Goal: Information Seeking & Learning: Find specific fact

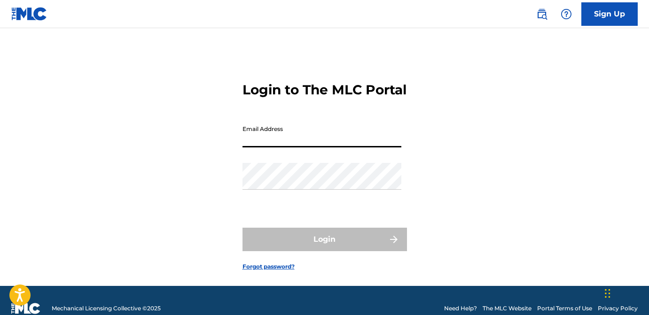
click at [288, 148] on input "Email Address" at bounding box center [322, 134] width 159 height 27
type input "[EMAIL_ADDRESS][DOMAIN_NAME]"
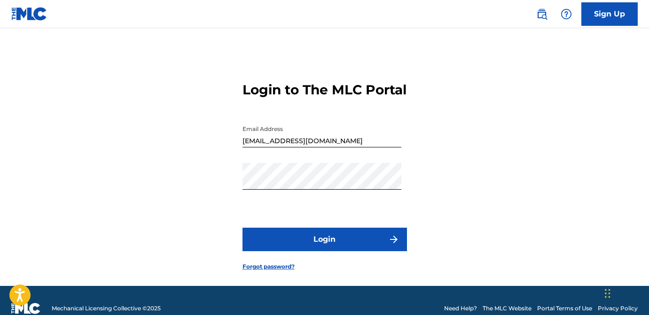
click at [311, 248] on button "Login" at bounding box center [325, 240] width 165 height 24
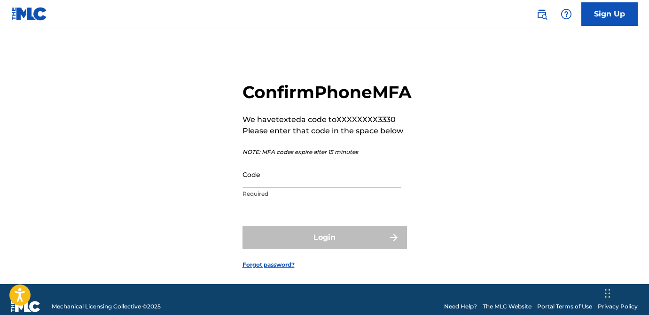
click at [308, 188] on input "Code" at bounding box center [322, 174] width 159 height 27
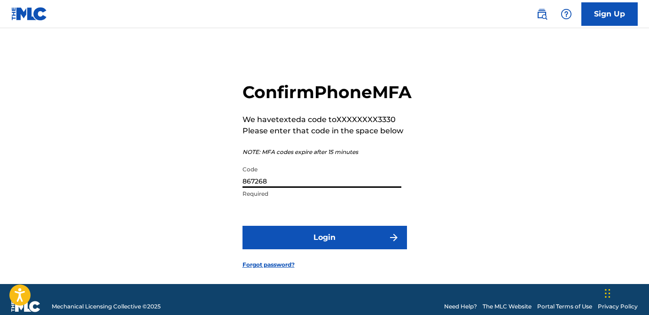
type input "867268"
click at [347, 250] on button "Login" at bounding box center [325, 238] width 165 height 24
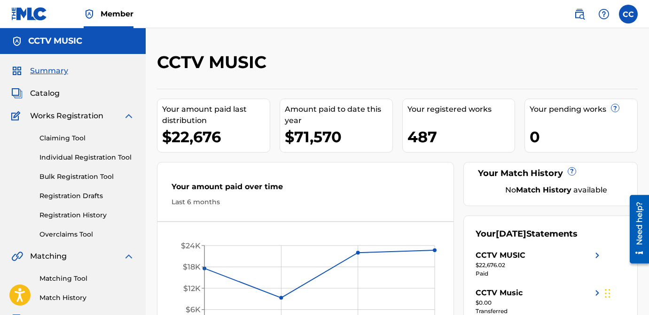
click at [576, 11] on img at bounding box center [579, 13] width 11 height 11
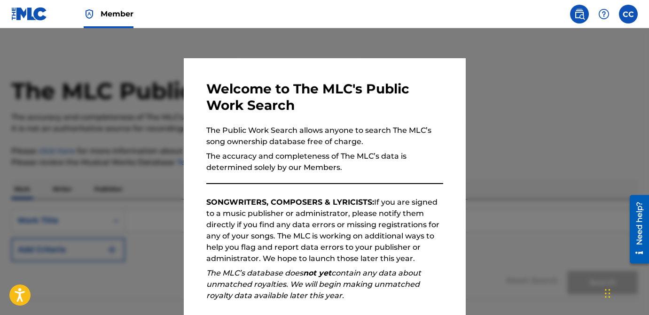
scroll to position [115, 0]
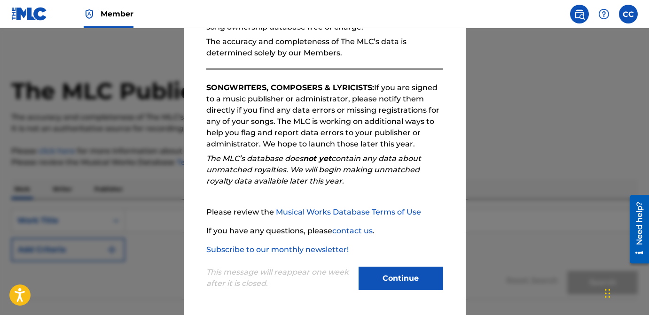
click at [389, 290] on button "Continue" at bounding box center [401, 279] width 85 height 24
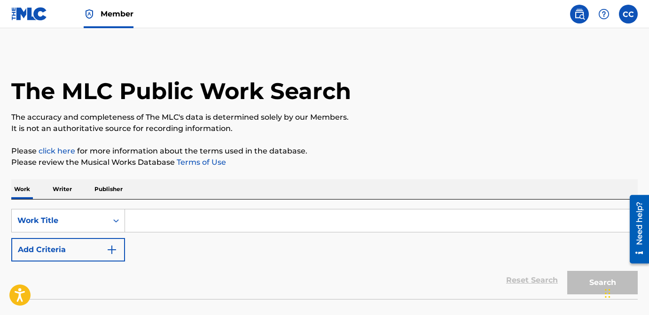
click at [117, 189] on p "Publisher" at bounding box center [109, 190] width 34 height 20
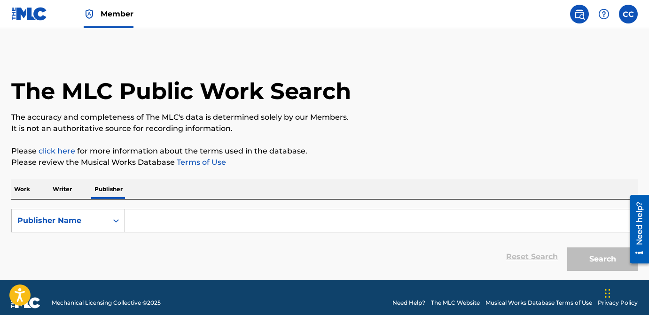
click at [166, 215] on input "Search Form" at bounding box center [381, 221] width 512 height 23
paste input "Ay Ecko Turn It Up Music"
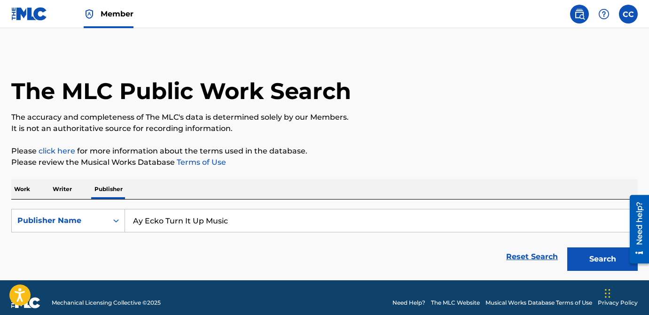
type input "Ay Ecko Turn It Up Music"
click at [596, 255] on button "Search" at bounding box center [602, 260] width 71 height 24
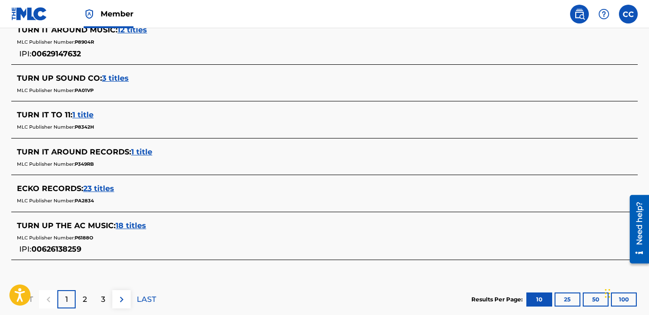
scroll to position [457, 0]
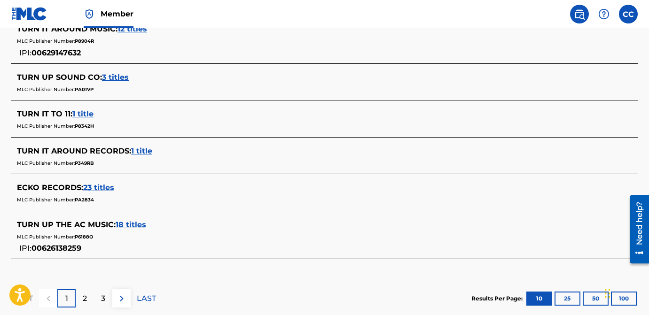
click at [90, 294] on div "2" at bounding box center [85, 299] width 18 height 18
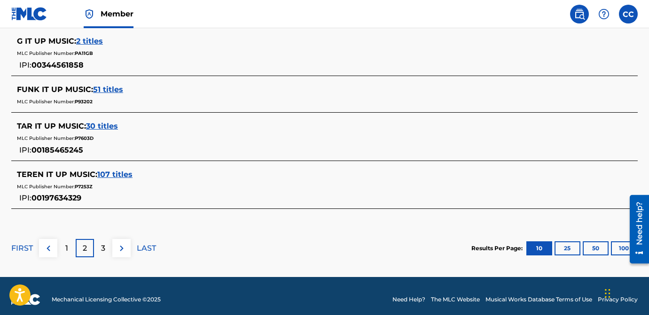
scroll to position [549, 0]
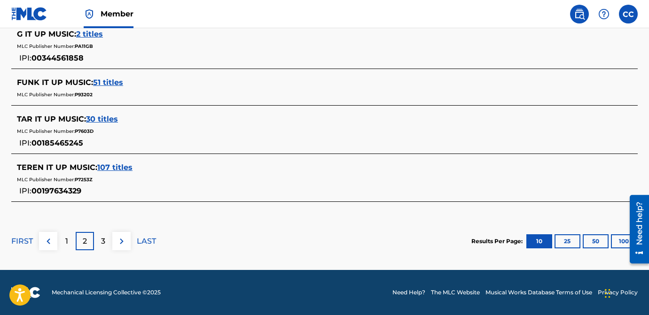
click at [102, 239] on p "3" at bounding box center [103, 241] width 4 height 11
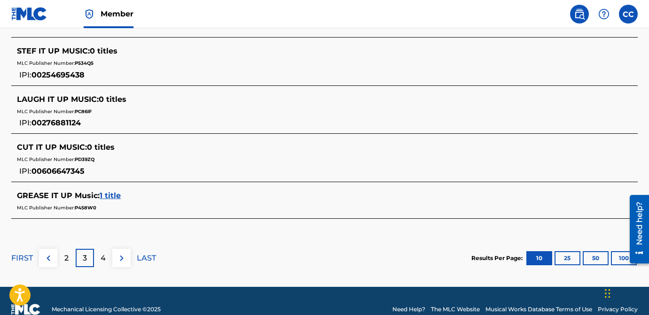
scroll to position [505, 0]
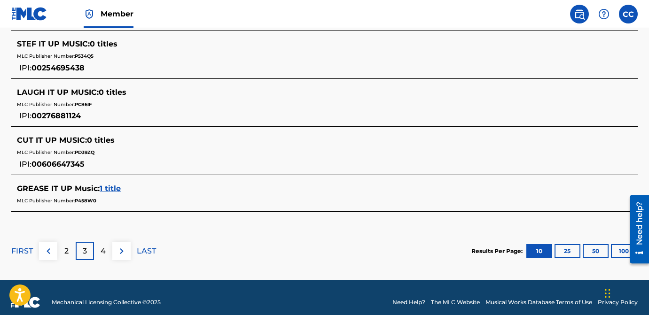
click at [54, 255] on button at bounding box center [48, 251] width 18 height 18
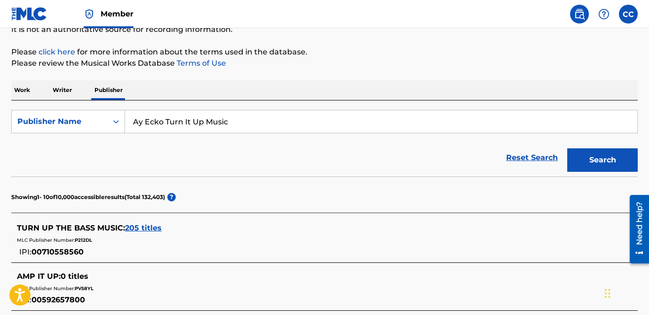
scroll to position [100, 0]
click at [113, 84] on p "Publisher" at bounding box center [109, 90] width 34 height 20
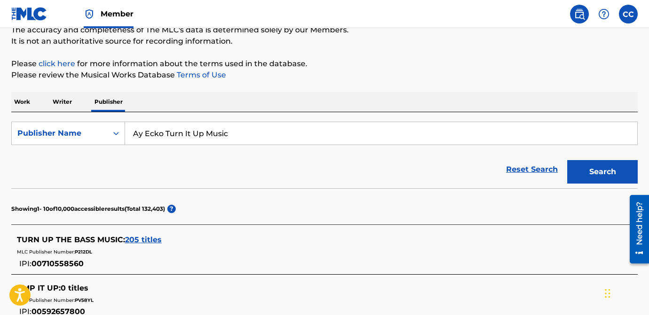
scroll to position [0, 0]
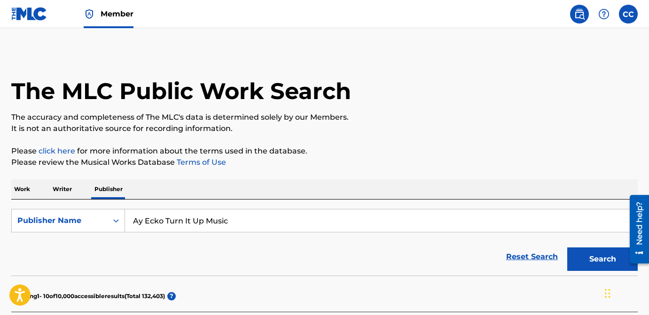
click at [61, 188] on p "Writer" at bounding box center [62, 190] width 25 height 20
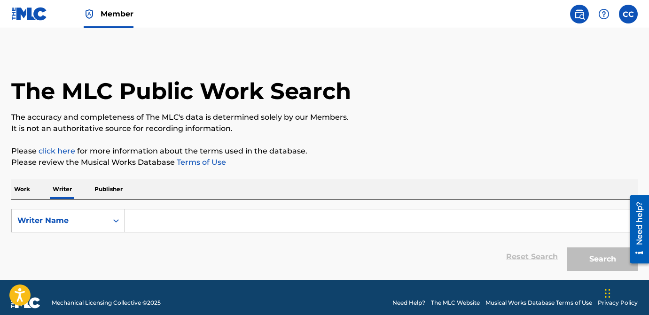
click at [202, 222] on input "Search Form" at bounding box center [381, 221] width 512 height 23
paste input "[PERSON_NAME]"
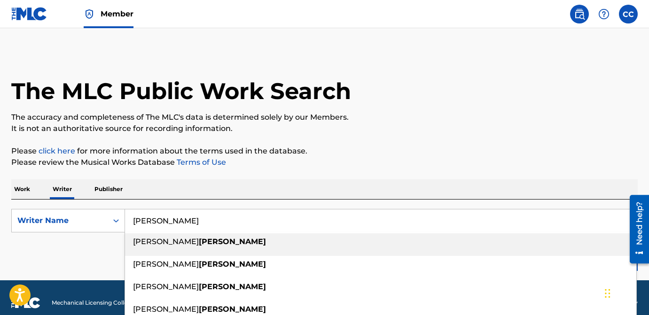
click at [133, 222] on input "[PERSON_NAME]" at bounding box center [381, 221] width 512 height 23
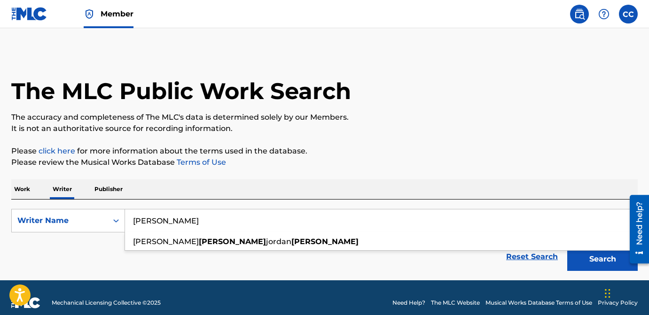
type input "[PERSON_NAME]"
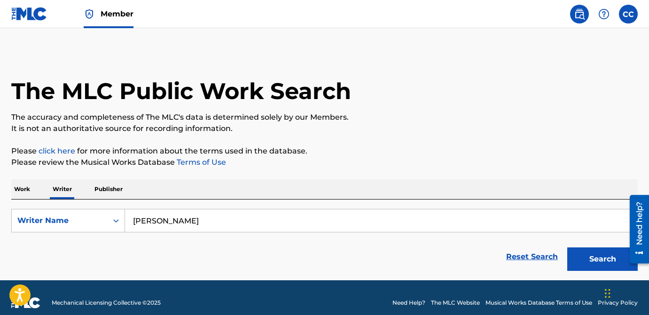
click at [373, 134] on div "The MLC Public Work Search The accuracy and completeness of The MLC's data is d…" at bounding box center [324, 164] width 649 height 224
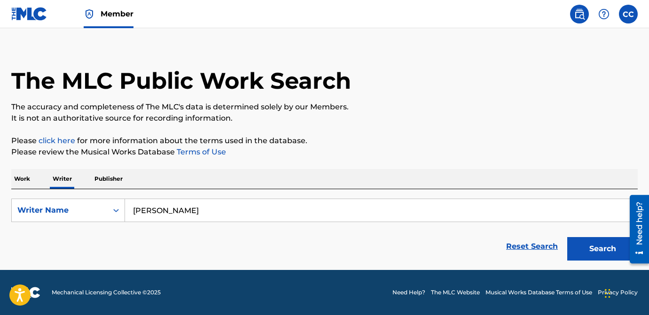
click at [601, 249] on button "Search" at bounding box center [602, 249] width 71 height 24
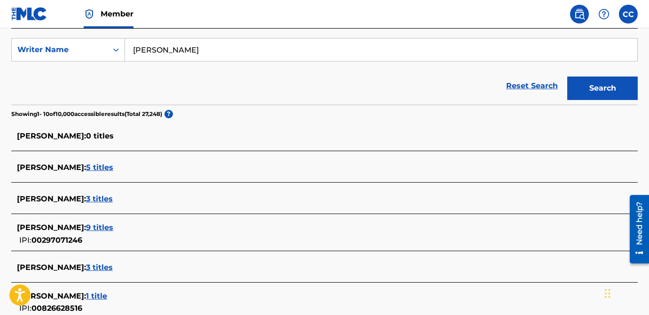
scroll to position [172, 0]
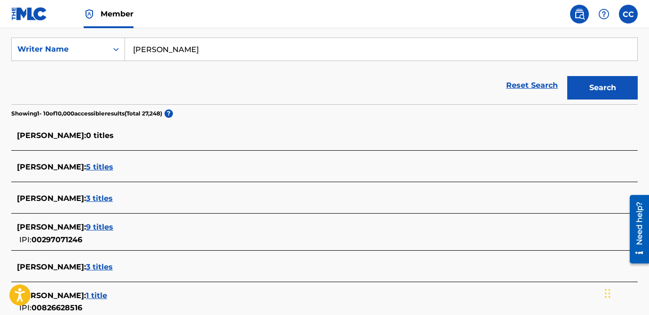
click at [522, 90] on link "Reset Search" at bounding box center [532, 85] width 61 height 21
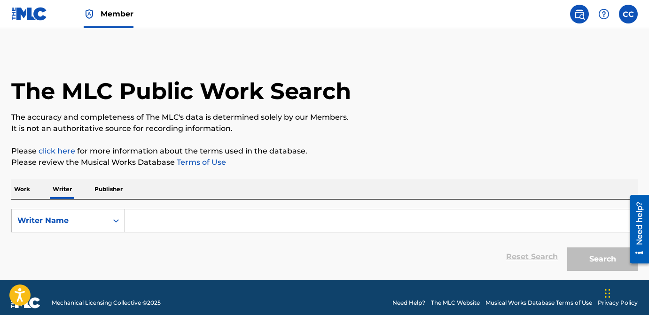
scroll to position [10, 0]
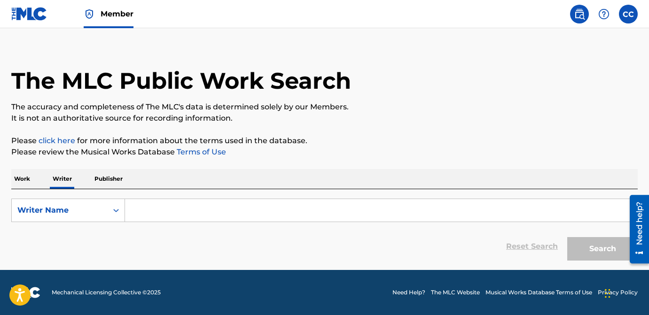
click at [29, 176] on p "Work" at bounding box center [22, 179] width 22 height 20
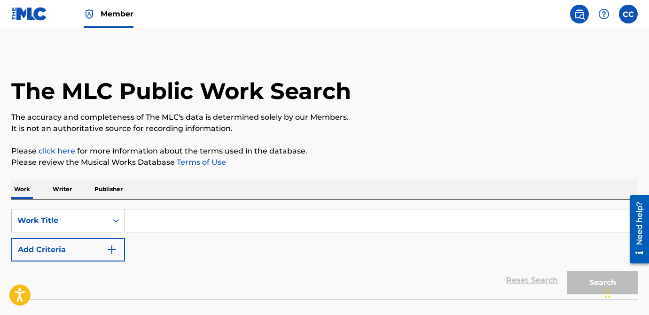
scroll to position [63, 0]
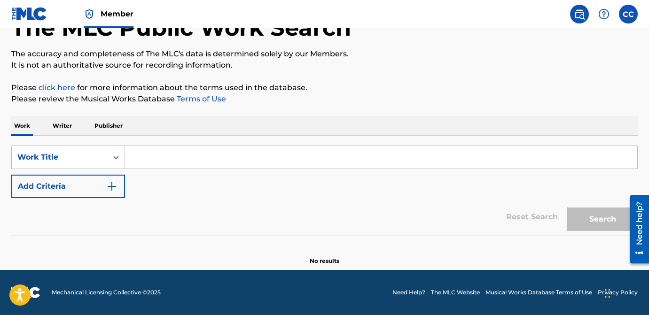
click at [182, 162] on input "Search Form" at bounding box center [381, 157] width 512 height 23
click at [90, 186] on button "Add Criteria" at bounding box center [68, 187] width 114 height 24
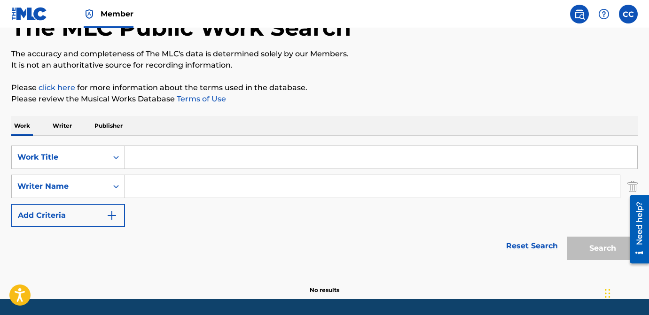
click at [185, 191] on input "Search Form" at bounding box center [372, 186] width 495 height 23
paste input "[PERSON_NAME]"
click at [134, 189] on input "[PERSON_NAME]" at bounding box center [372, 186] width 495 height 23
type input "[PERSON_NAME]"
click at [274, 233] on div "Reset Search Search" at bounding box center [324, 246] width 627 height 38
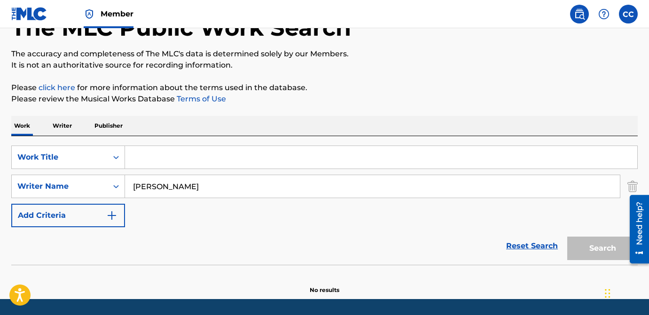
click at [184, 164] on input "Search Form" at bounding box center [381, 157] width 512 height 23
paste input "Plate"
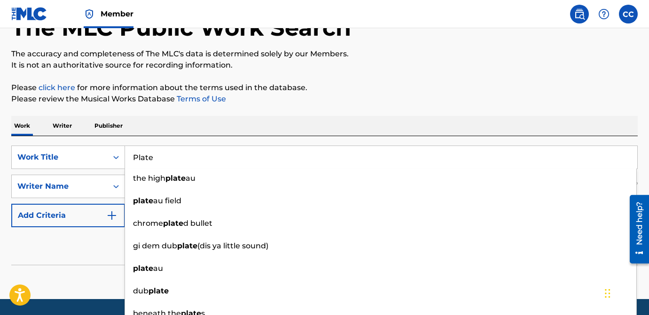
type input "Plate"
click at [426, 87] on p "Please click here for more information about the terms used in the database." at bounding box center [324, 87] width 627 height 11
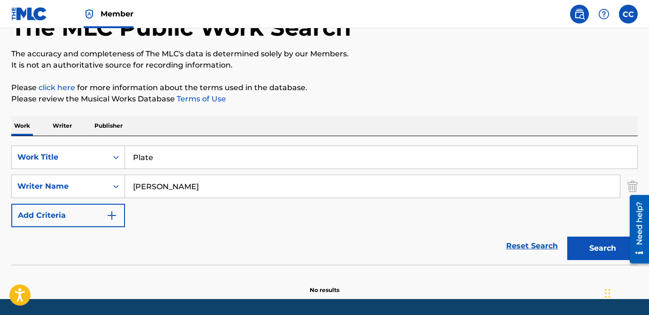
click at [609, 249] on button "Search" at bounding box center [602, 249] width 71 height 24
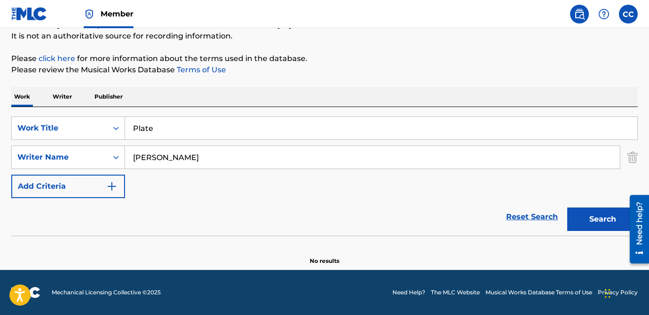
click at [202, 163] on input "[PERSON_NAME]" at bounding box center [372, 157] width 495 height 23
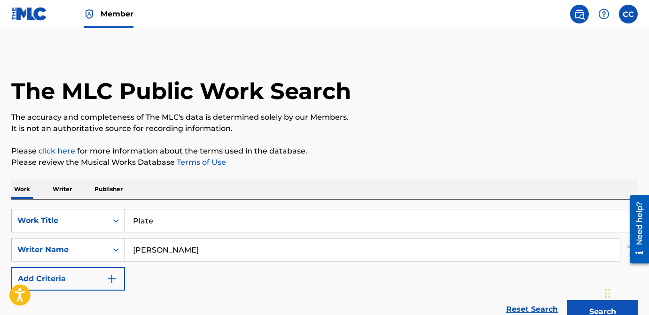
click at [22, 9] on img at bounding box center [29, 14] width 36 height 14
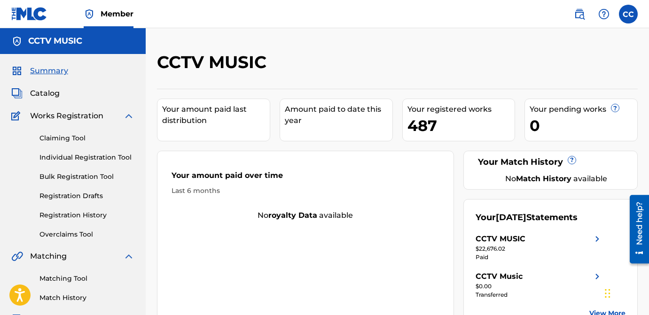
click at [36, 102] on div "Summary Catalog Works Registration Claiming Tool Individual Registration Tool B…" at bounding box center [73, 296] width 146 height 484
click at [36, 97] on span "Catalog" at bounding box center [45, 93] width 30 height 11
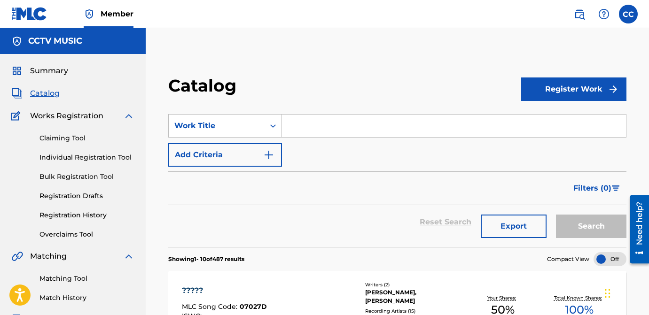
click at [335, 122] on input "Search Form" at bounding box center [454, 126] width 344 height 23
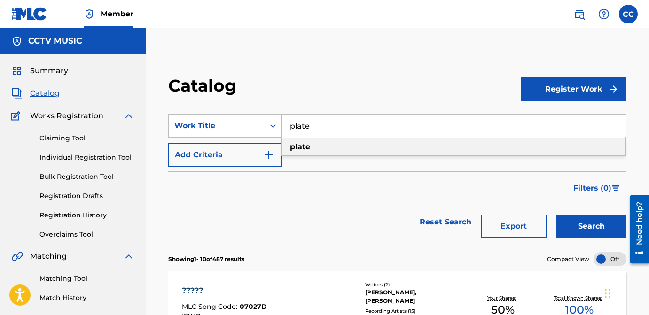
type input "plate"
click at [346, 144] on div "plate" at bounding box center [453, 147] width 343 height 17
click at [572, 228] on button "Search" at bounding box center [591, 227] width 71 height 24
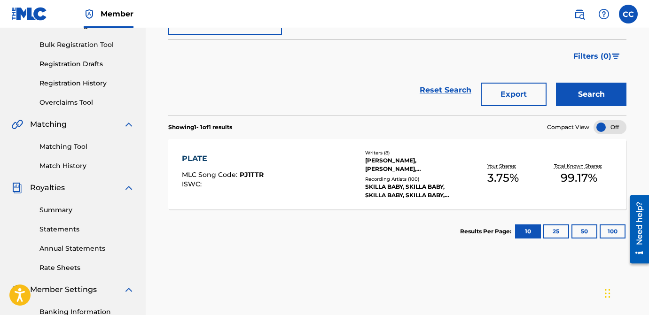
scroll to position [144, 0]
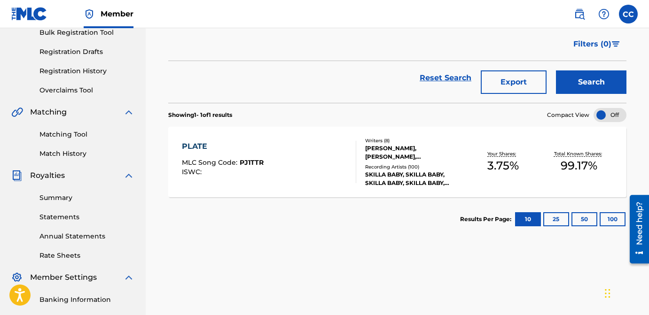
click at [376, 152] on div "[PERSON_NAME], [PERSON_NAME], [PERSON_NAME], [PERSON_NAME], [PERSON_NAME], [PER…" at bounding box center [415, 152] width 100 height 17
